Goal: Navigation & Orientation: Find specific page/section

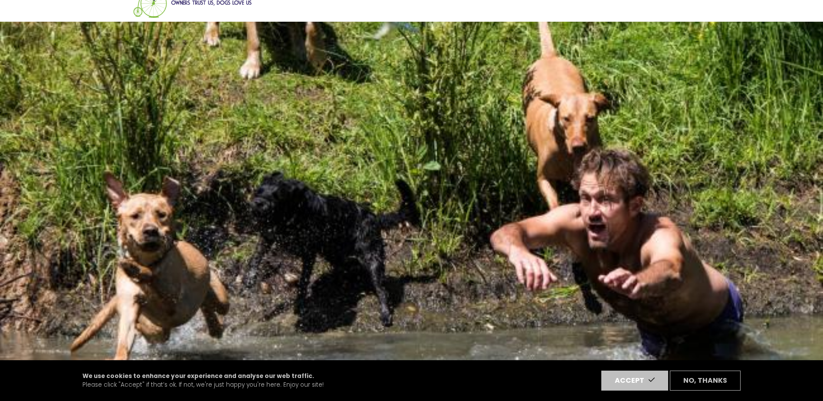
scroll to position [43, 0]
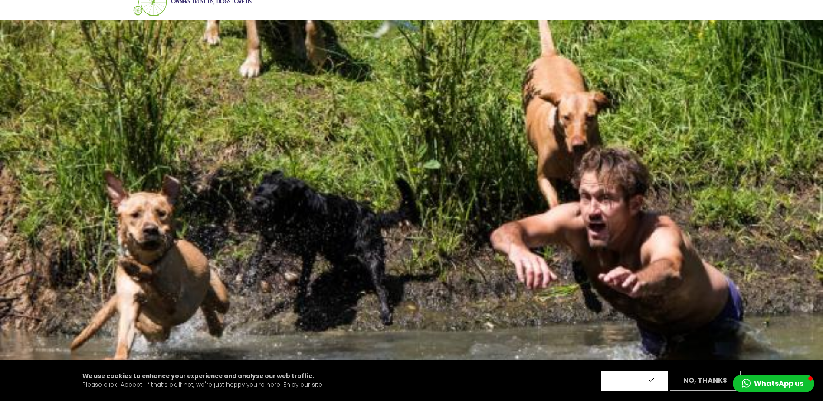
click at [622, 379] on button "Accept" at bounding box center [635, 381] width 67 height 20
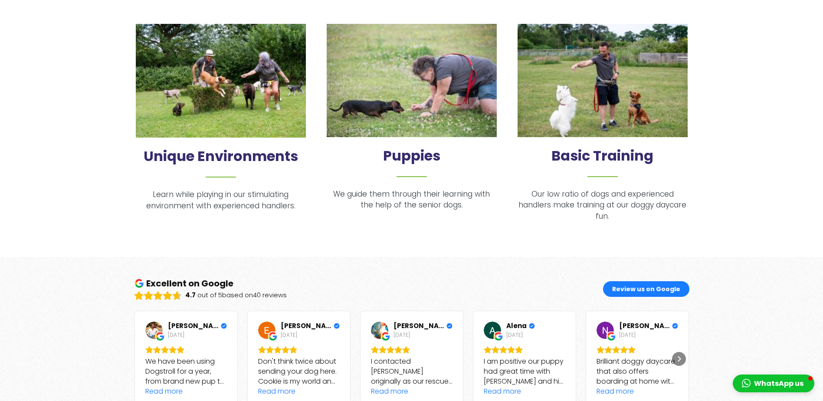
scroll to position [694, 0]
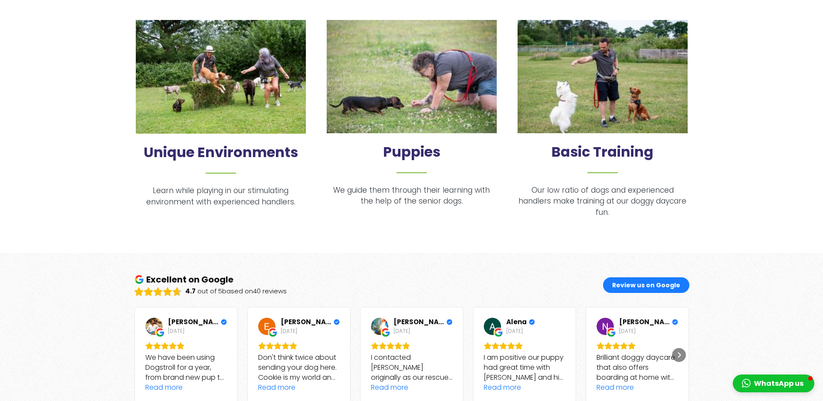
click at [620, 147] on h2 "Basic Training" at bounding box center [603, 159] width 170 height 30
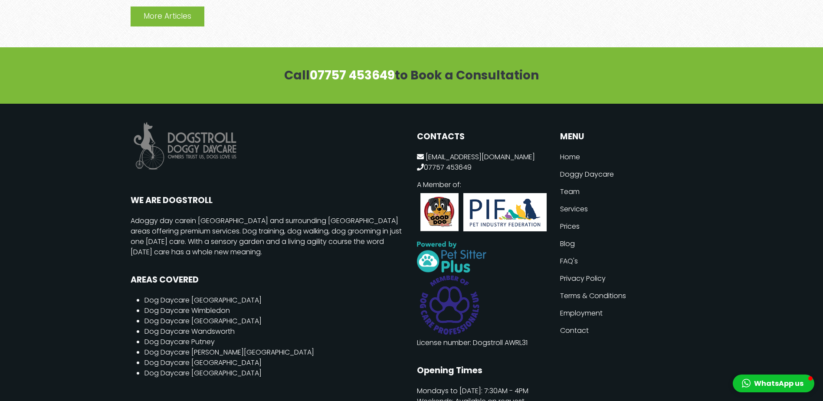
scroll to position [2257, 0]
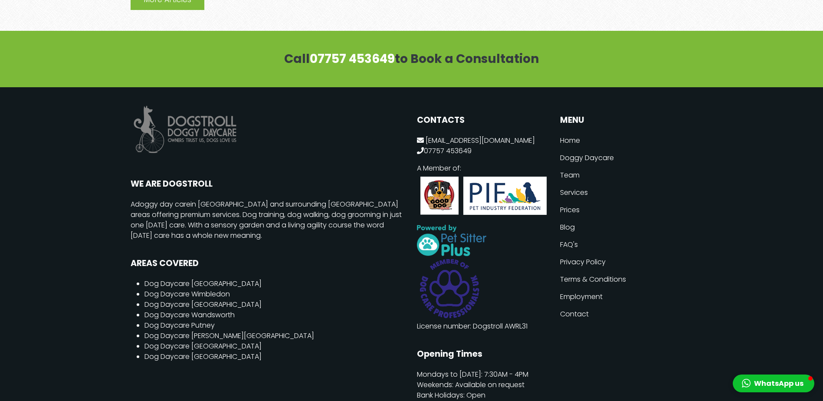
click at [568, 201] on link "Prices" at bounding box center [626, 209] width 133 height 17
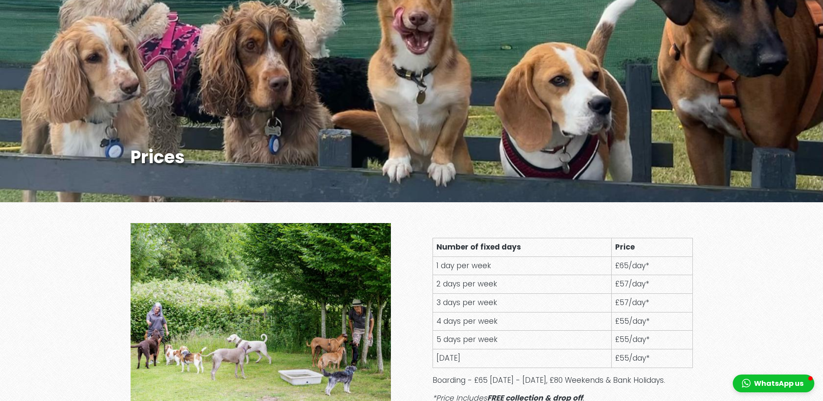
scroll to position [130, 0]
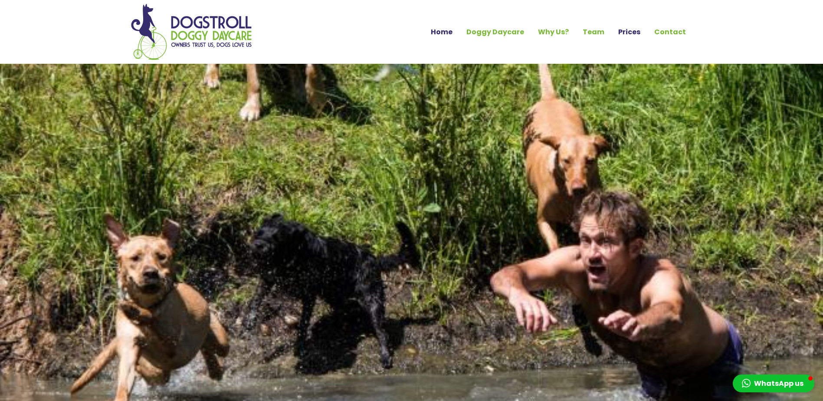
click at [638, 31] on link "Prices" at bounding box center [630, 32] width 36 height 15
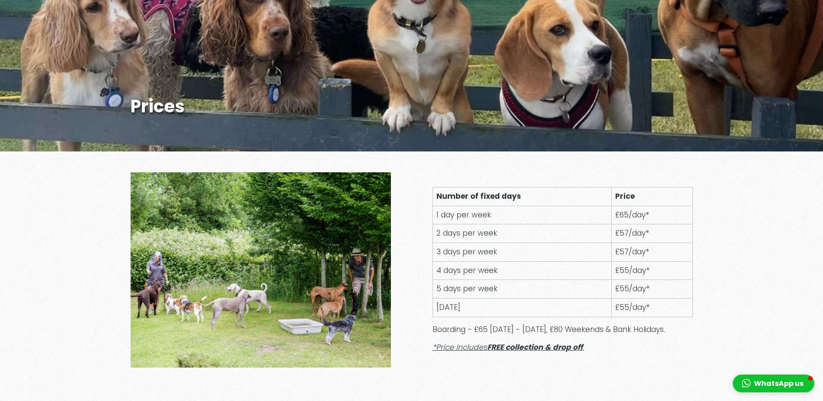
scroll to position [174, 0]
